Goal: Transaction & Acquisition: Subscribe to service/newsletter

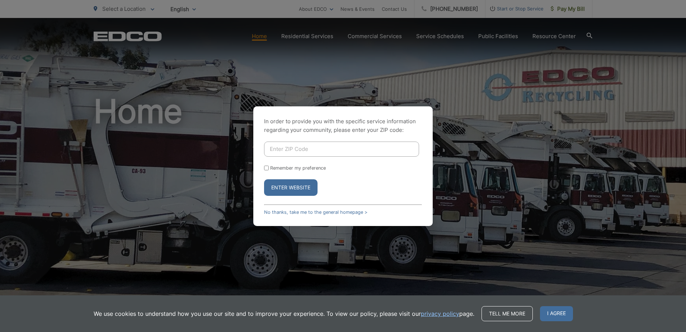
click at [316, 152] on input "Enter ZIP Code" at bounding box center [341, 148] width 155 height 15
type input "92040"
click at [265, 169] on input "Remember my preference" at bounding box center [266, 167] width 5 height 5
checkbox input "true"
click at [288, 189] on button "Enter Website" at bounding box center [290, 187] width 53 height 17
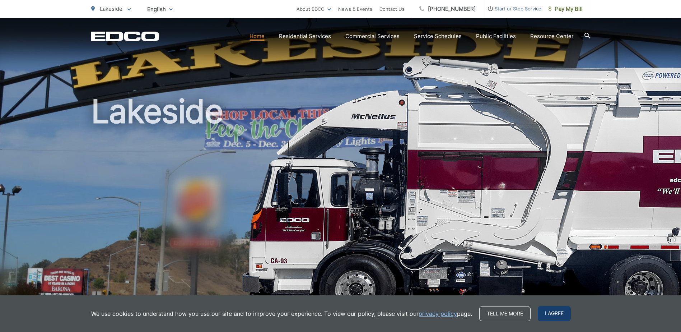
click at [553, 319] on span "I agree" at bounding box center [554, 313] width 33 height 15
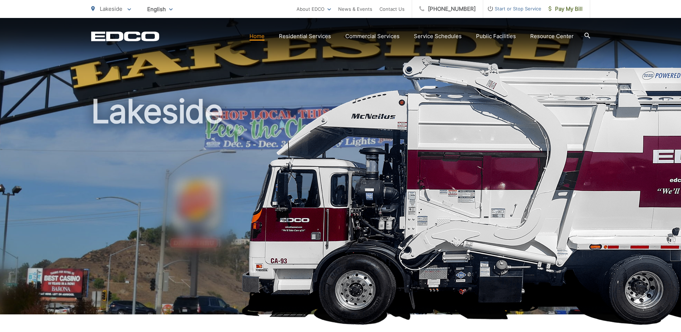
click at [140, 37] on icon "EDCO Logo" at bounding box center [125, 36] width 68 height 10
click at [258, 37] on link "Home" at bounding box center [256, 36] width 15 height 9
click at [125, 37] on icon "EDCD logo. Return to the homepage." at bounding box center [125, 36] width 68 height 9
drag, startPoint x: 543, startPoint y: 35, endPoint x: 485, endPoint y: 98, distance: 85.6
click at [485, 98] on h1 "Lakeside" at bounding box center [340, 206] width 499 height 227
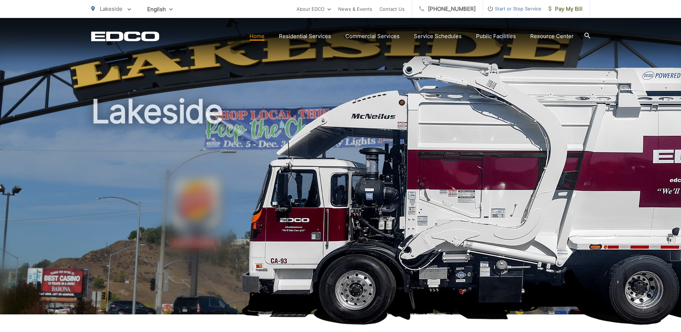
click at [259, 34] on link "Home" at bounding box center [256, 36] width 15 height 9
click at [143, 110] on h1 "Lakeside" at bounding box center [340, 206] width 499 height 227
click at [133, 33] on icon "EDCD logo. Return to the homepage." at bounding box center [125, 36] width 68 height 9
drag, startPoint x: 450, startPoint y: 36, endPoint x: 571, endPoint y: 10, distance: 123.3
click at [571, 10] on span "Pay My Bill" at bounding box center [565, 9] width 34 height 9
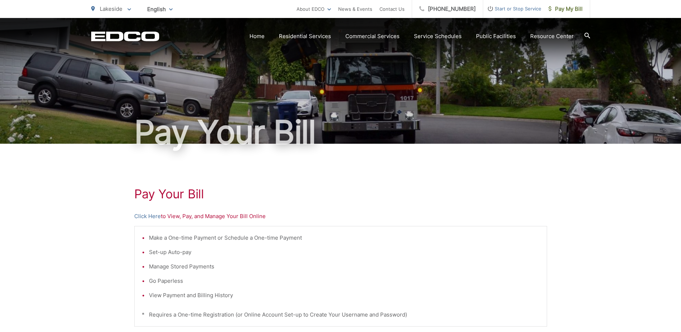
click at [174, 252] on li "Set-up Auto-pay" at bounding box center [344, 252] width 391 height 9
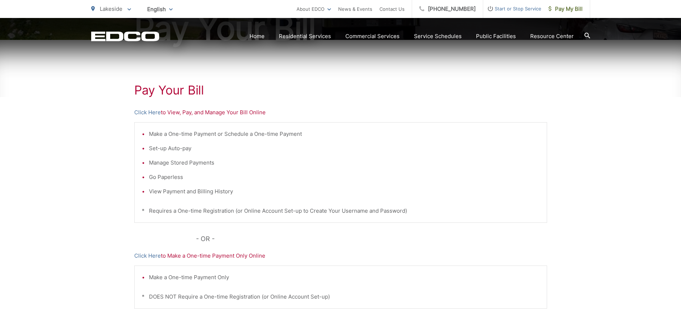
scroll to position [108, 0]
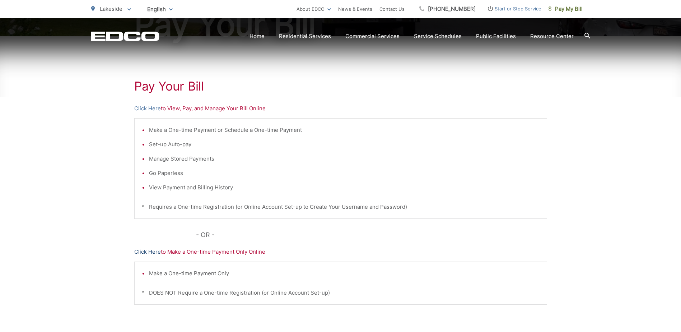
click at [152, 250] on link "Click Here" at bounding box center [147, 251] width 27 height 9
click at [569, 101] on div "Pay Your [PERSON_NAME] Here to View, Pay, and Manage Your Bill Online Make a On…" at bounding box center [340, 197] width 681 height 322
